Goal: Transaction & Acquisition: Purchase product/service

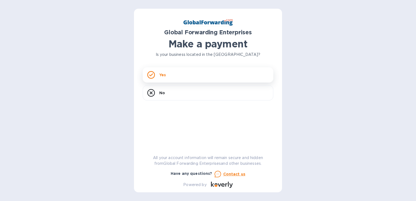
click at [168, 77] on div "Yes" at bounding box center [208, 74] width 131 height 15
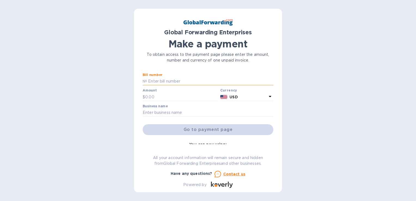
click at [164, 80] on input "text" at bounding box center [210, 81] width 126 height 8
paste input "INV-20250916-001"
type input "INV-20250916-001"
drag, startPoint x: 146, startPoint y: 81, endPoint x: 118, endPoint y: 80, distance: 28.6
click at [118, 80] on div "Global Forwarding Enterprises Make a payment To obtain access to the payment pa…" at bounding box center [208, 100] width 416 height 201
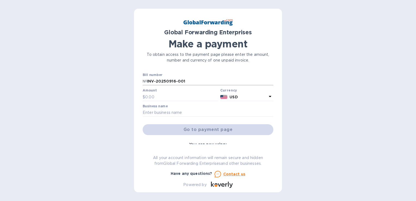
drag, startPoint x: 118, startPoint y: 80, endPoint x: 183, endPoint y: 81, distance: 65.1
click at [178, 81] on input "INV-20250916-001" at bounding box center [210, 81] width 126 height 8
drag, startPoint x: 190, startPoint y: 81, endPoint x: 118, endPoint y: 78, distance: 72.2
click at [135, 84] on div "Global Forwarding Enterprises Make a payment To obtain access to the payment pa…" at bounding box center [208, 101] width 148 height 184
paste input "INV-20250916-001"
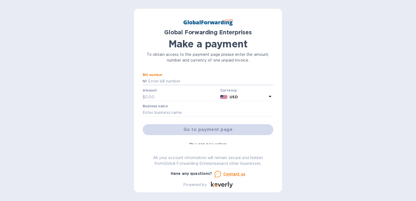
type input "INV-20250916-001"
click at [179, 97] on input "text" at bounding box center [181, 97] width 73 height 8
paste input "243.43"
type input "243.43"
click at [197, 109] on input "text" at bounding box center [208, 113] width 131 height 8
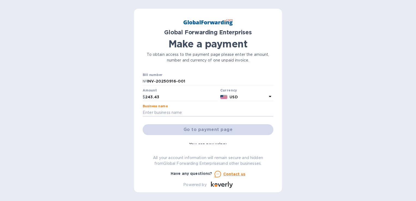
click at [141, 148] on div "Global Forwarding Enterprises Make a payment To obtain access to the payment pa…" at bounding box center [208, 101] width 148 height 184
click at [149, 114] on input "text" at bounding box center [208, 113] width 131 height 8
paste input "Global Forwarding Enterprises LLC"
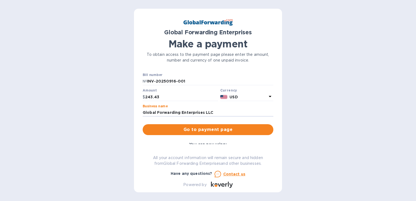
click at [147, 146] on div "Global Forwarding Enterprises Make a payment To obtain access to the payment pa…" at bounding box center [208, 102] width 131 height 170
drag, startPoint x: 217, startPoint y: 111, endPoint x: 141, endPoint y: 112, distance: 75.7
click at [141, 112] on div "Global Forwarding Enterprises Make a payment To obtain access to the payment pa…" at bounding box center [208, 101] width 148 height 184
paste input "OODLOGISTICS COMPANY ([GEOGRAPHIC_DATA])"
type input "GOODLOGISTICS COMPANY (USA) LLC"
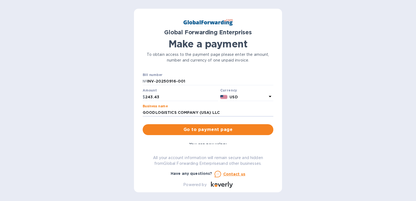
click at [268, 63] on div "To obtain access to the payment page please enter the amount, number and curren…" at bounding box center [208, 58] width 133 height 14
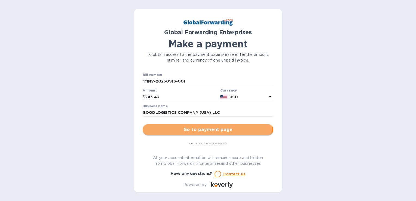
click at [166, 127] on span "Go to payment page" at bounding box center [208, 129] width 122 height 7
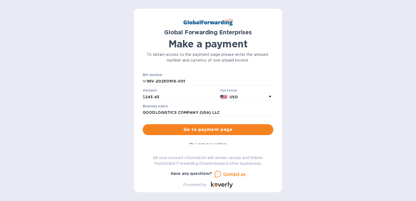
scroll to position [54, 0]
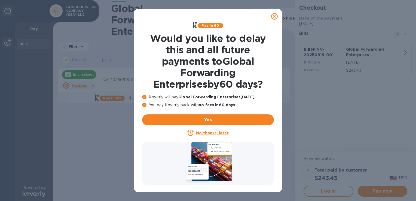
click at [208, 132] on u "No thanks, later" at bounding box center [212, 133] width 32 height 4
